Goal: Information Seeking & Learning: Learn about a topic

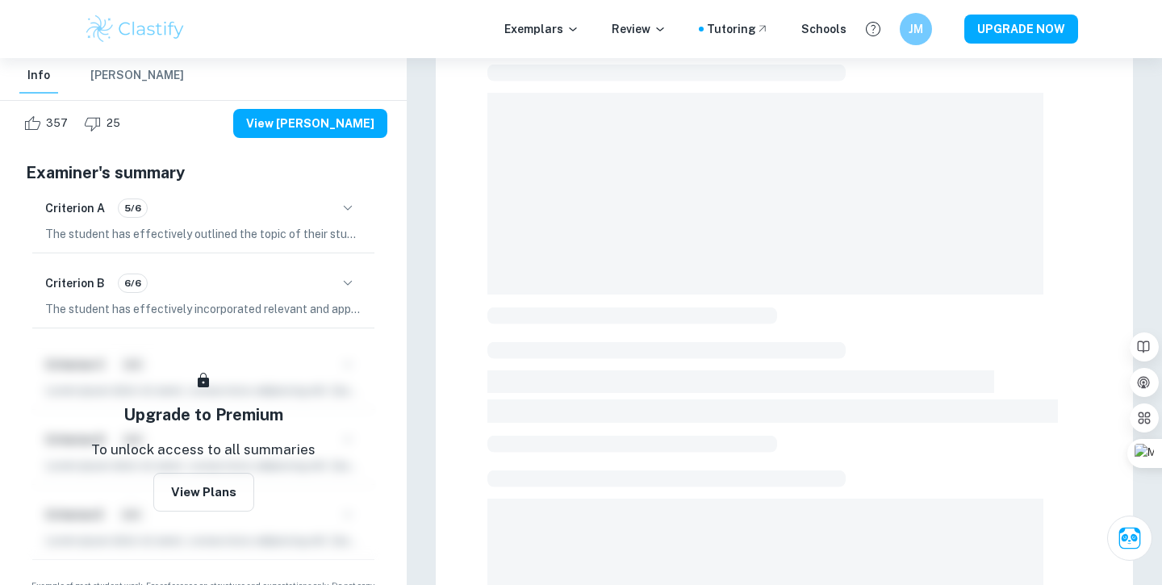
scroll to position [88, 0]
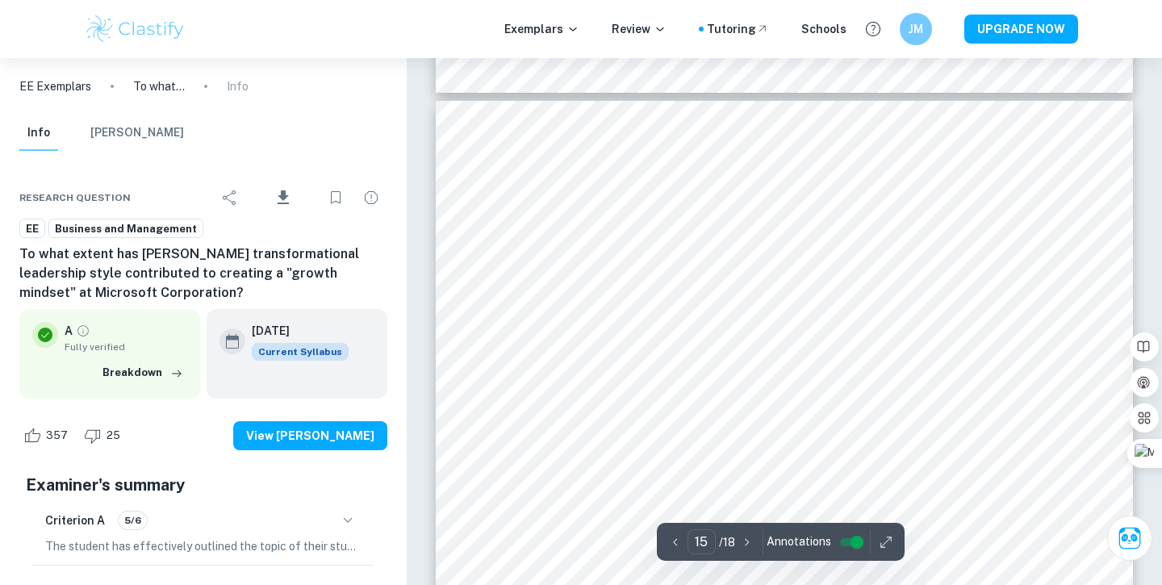
scroll to position [14920, 0]
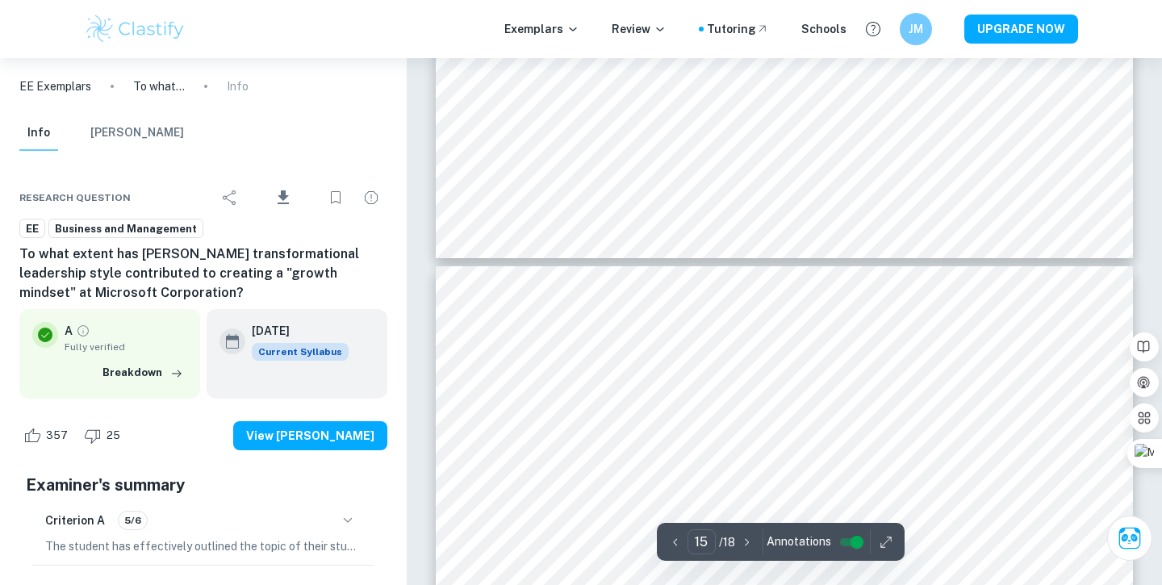
type input "16"
